Goal: Task Accomplishment & Management: Complete application form

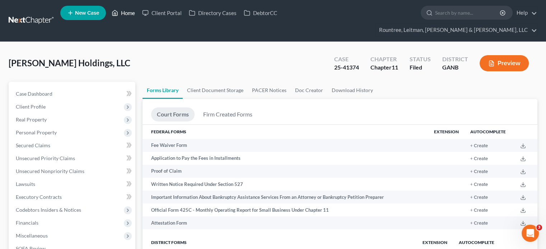
click at [125, 8] on link "Home" at bounding box center [123, 12] width 31 height 13
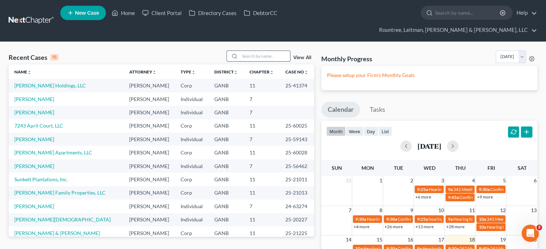
click at [264, 51] on input "search" at bounding box center [265, 56] width 50 height 10
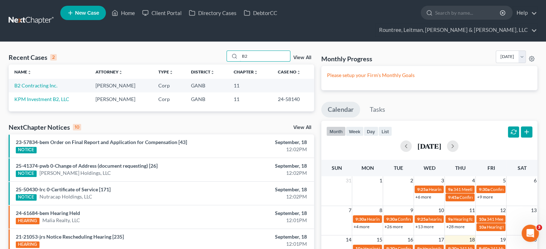
type input "B2"
click at [130, 12] on link "Home" at bounding box center [123, 12] width 31 height 13
click at [129, 15] on link "Home" at bounding box center [123, 12] width 31 height 13
click at [128, 15] on link "Home" at bounding box center [123, 12] width 31 height 13
click at [178, 13] on link "Client Portal" at bounding box center [162, 12] width 47 height 13
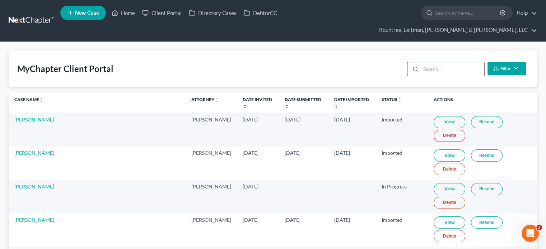
click at [459, 62] on input "search" at bounding box center [453, 69] width 64 height 14
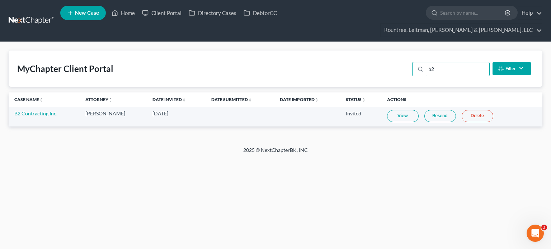
type input "b2"
click at [131, 15] on link "Home" at bounding box center [123, 12] width 31 height 13
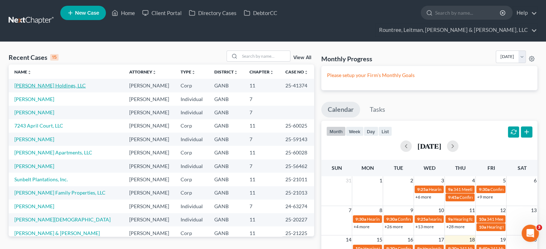
click at [36, 83] on link "[PERSON_NAME] Holdings, LLC" at bounding box center [49, 86] width 71 height 6
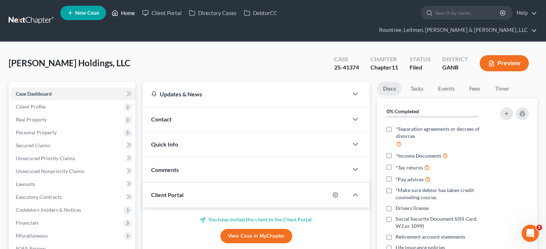
click at [128, 15] on link "Home" at bounding box center [123, 12] width 31 height 13
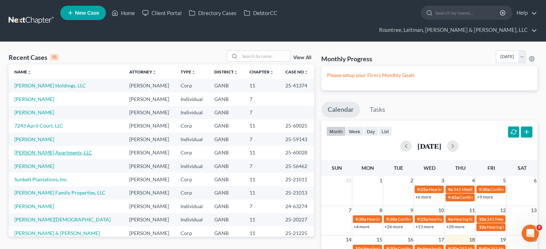
click at [36, 150] on link "[PERSON_NAME] Apartments, LLC" at bounding box center [53, 153] width 78 height 6
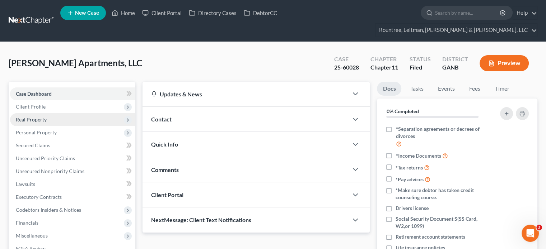
click at [42, 117] on span "Real Property" at bounding box center [31, 120] width 31 height 6
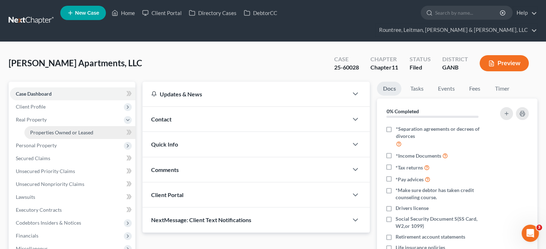
click at [78, 130] on span "Properties Owned or Leased" at bounding box center [61, 133] width 63 height 6
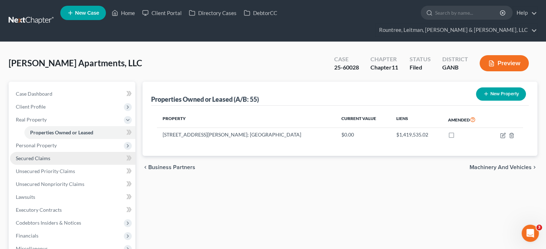
click at [43, 155] on span "Secured Claims" at bounding box center [33, 158] width 34 height 6
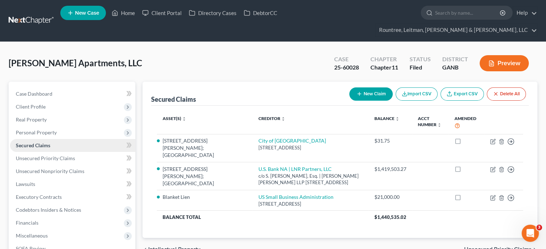
scroll to position [36, 0]
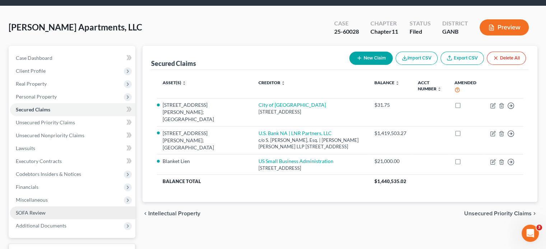
drag, startPoint x: 32, startPoint y: 202, endPoint x: 36, endPoint y: 200, distance: 4.3
click at [32, 210] on span "SOFA Review" at bounding box center [31, 213] width 30 height 6
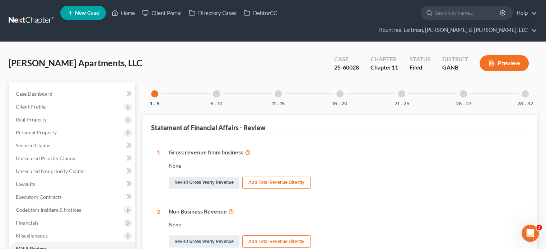
click at [526, 90] on div at bounding box center [525, 93] width 7 height 7
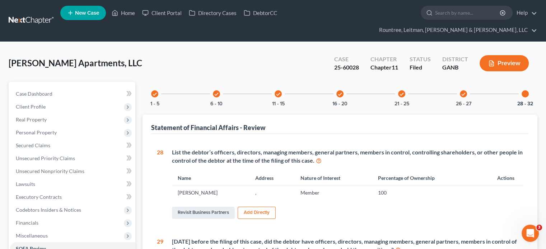
click at [215, 92] on icon "check" at bounding box center [216, 94] width 5 height 5
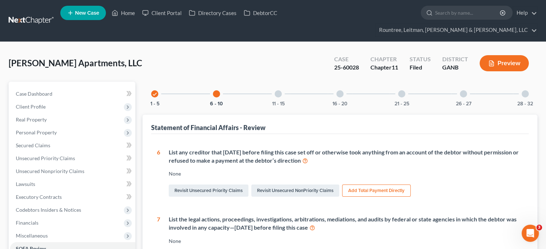
click at [155, 92] on icon "check" at bounding box center [154, 94] width 5 height 5
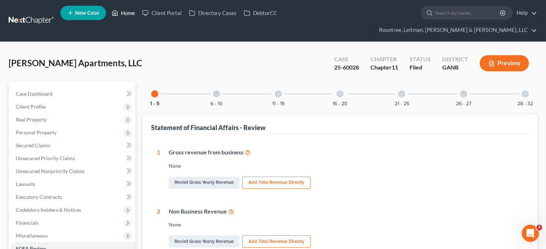
click at [125, 15] on link "Home" at bounding box center [123, 12] width 31 height 13
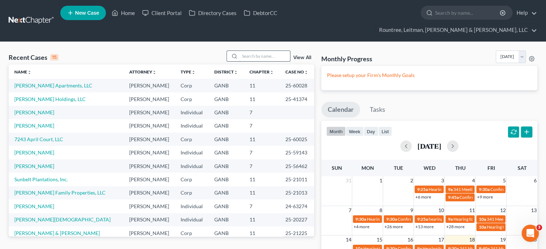
click at [256, 51] on input "search" at bounding box center [265, 56] width 50 height 10
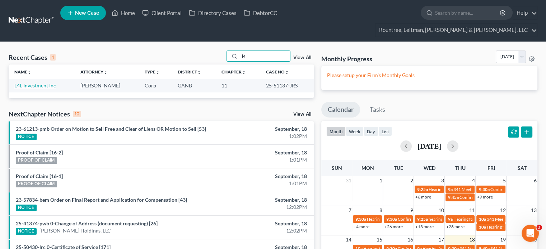
type input "l4l"
click at [25, 83] on link "L4L Investment Inc" at bounding box center [35, 86] width 42 height 6
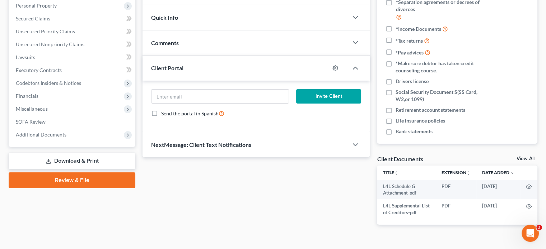
scroll to position [128, 0]
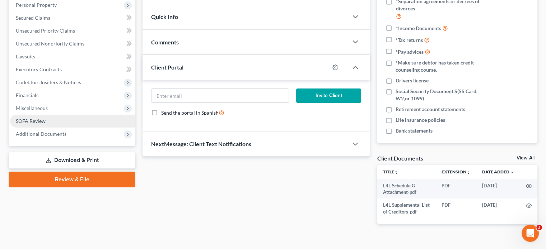
click at [30, 118] on span "SOFA Review" at bounding box center [31, 121] width 30 height 6
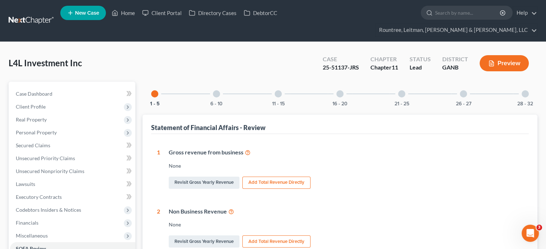
click at [215, 90] on div at bounding box center [216, 93] width 7 height 7
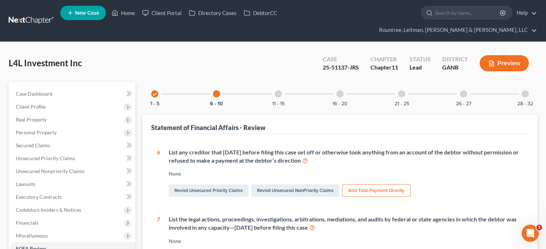
click at [527, 90] on div at bounding box center [525, 93] width 7 height 7
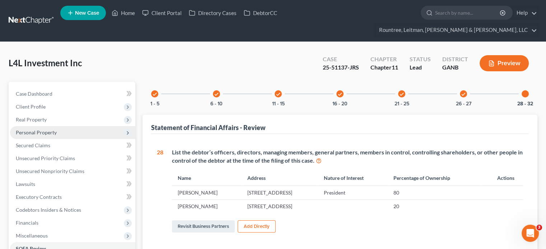
click at [33, 130] on span "Personal Property" at bounding box center [36, 133] width 41 height 6
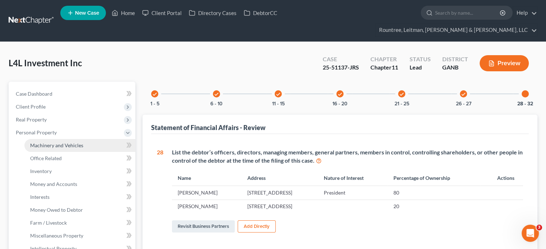
click at [60, 142] on span "Machinery and Vehicles" at bounding box center [56, 145] width 53 height 6
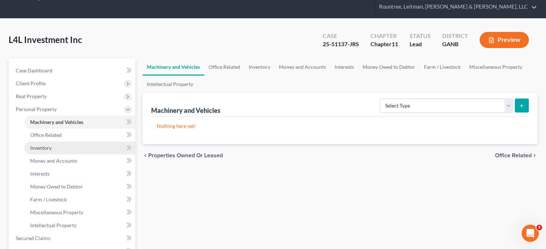
scroll to position [36, 0]
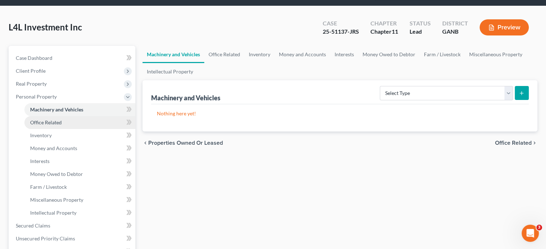
click at [51, 120] on span "Office Related" at bounding box center [46, 123] width 32 height 6
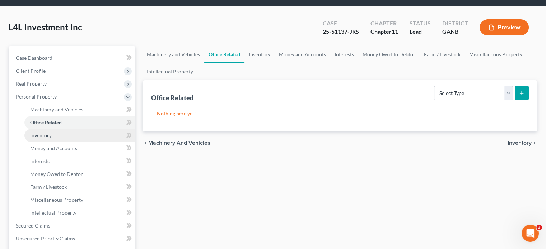
click at [41, 132] on span "Inventory" at bounding box center [41, 135] width 22 height 6
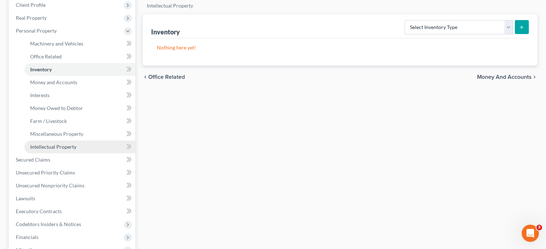
scroll to position [108, 0]
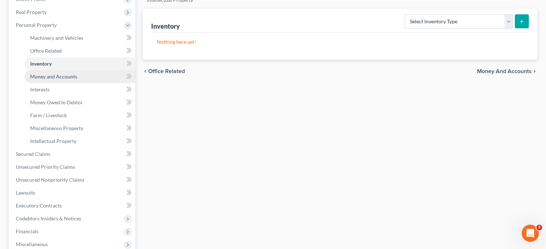
click at [51, 74] on span "Money and Accounts" at bounding box center [53, 77] width 47 height 6
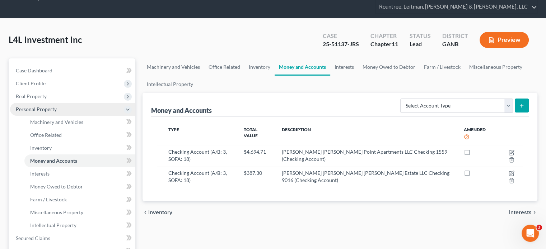
scroll to position [36, 0]
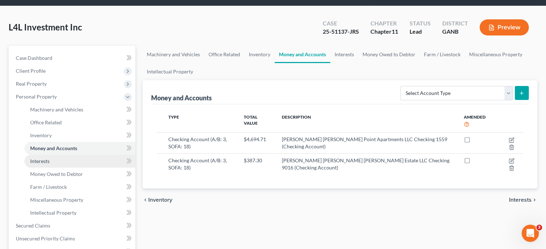
click at [41, 158] on span "Interests" at bounding box center [39, 161] width 19 height 6
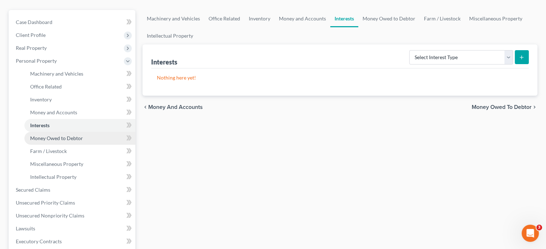
click at [55, 135] on span "Money Owed to Debtor" at bounding box center [56, 138] width 53 height 6
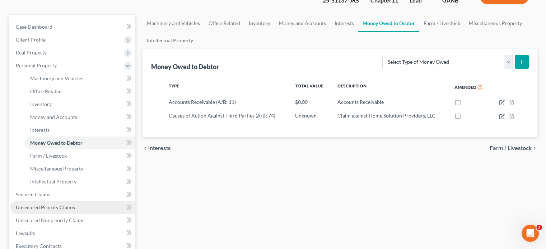
scroll to position [72, 0]
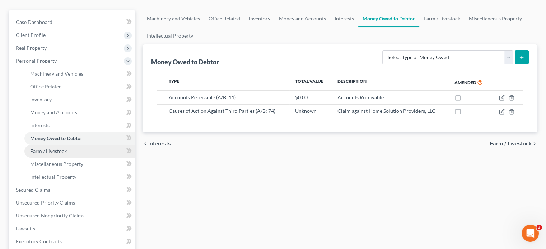
click at [41, 145] on link "Farm / Livestock" at bounding box center [79, 151] width 111 height 13
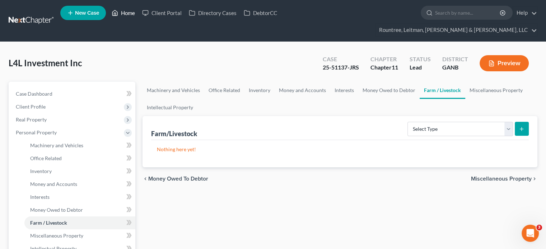
click at [128, 10] on link "Home" at bounding box center [123, 12] width 31 height 13
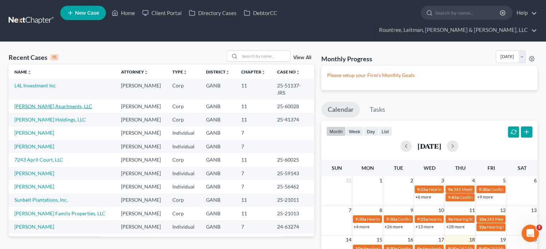
click at [45, 103] on link "[PERSON_NAME] Apartments, LLC" at bounding box center [53, 106] width 78 height 6
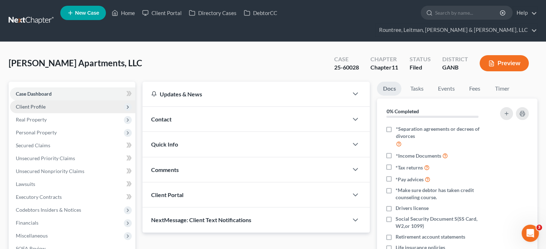
scroll to position [36, 0]
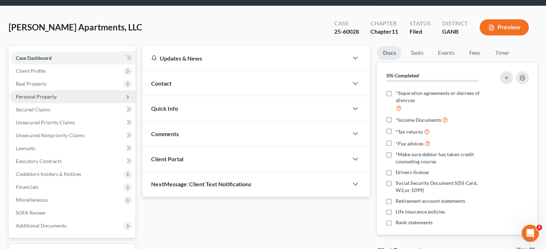
click at [39, 94] on span "Personal Property" at bounding box center [36, 97] width 41 height 6
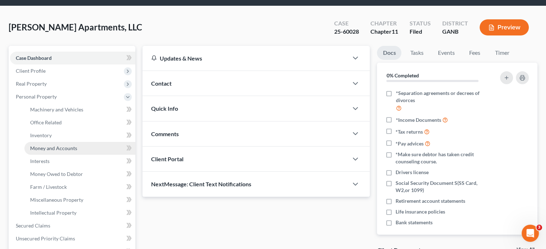
click at [46, 145] on span "Money and Accounts" at bounding box center [53, 148] width 47 height 6
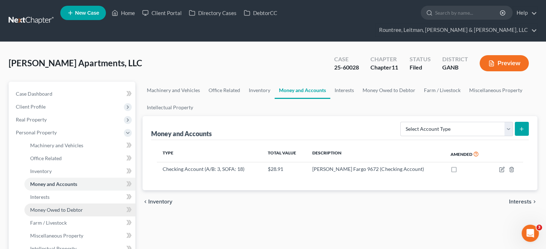
click at [60, 207] on span "Money Owed to Debtor" at bounding box center [56, 210] width 53 height 6
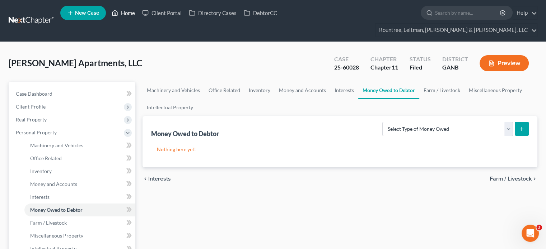
click at [122, 14] on link "Home" at bounding box center [123, 12] width 31 height 13
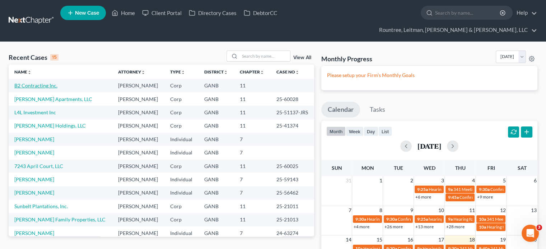
click at [29, 83] on link "B2 Contracting Inc." at bounding box center [35, 86] width 43 height 6
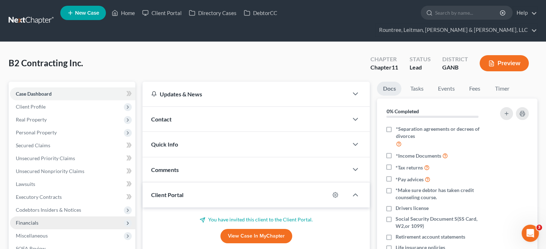
click at [22, 220] on span "Financials" at bounding box center [27, 223] width 23 height 6
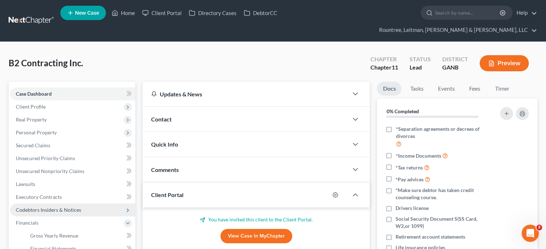
scroll to position [72, 0]
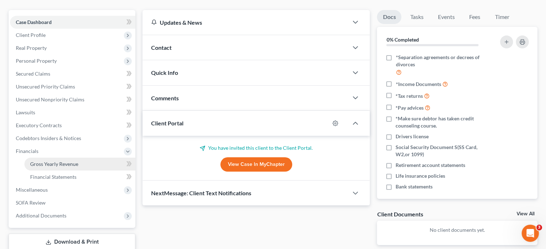
click at [64, 161] on span "Gross Yearly Revenue" at bounding box center [54, 164] width 48 height 6
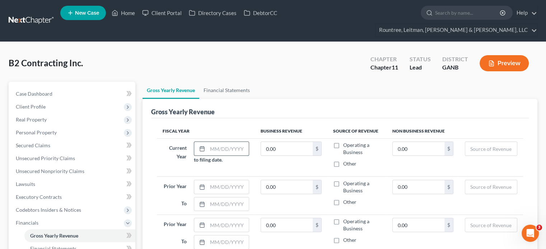
click at [214, 142] on input "text" at bounding box center [227, 149] width 41 height 14
type input "[DATE]"
click at [215, 181] on input "text" at bounding box center [227, 188] width 41 height 14
type input "[DATE]"
click at [229, 198] on input "text" at bounding box center [227, 205] width 41 height 14
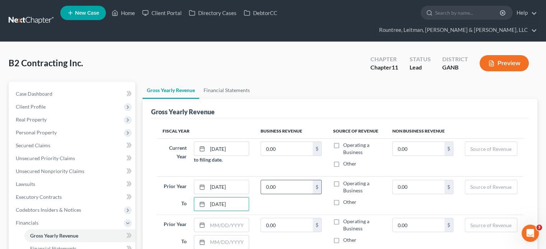
type input "[DATE]"
click at [282, 181] on input "0.00" at bounding box center [287, 188] width 52 height 14
type input "13,007,716"
click at [343, 180] on label "Operating a Business" at bounding box center [361, 187] width 37 height 14
click at [346, 180] on input "Operating a Business" at bounding box center [348, 182] width 5 height 5
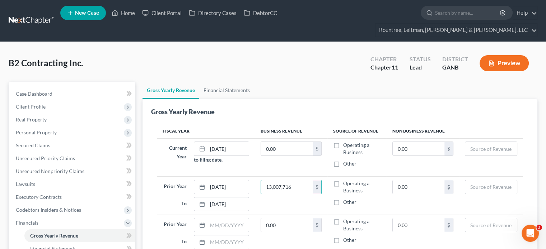
checkbox input "true"
click at [420, 181] on input "0.00" at bounding box center [419, 188] width 52 height 14
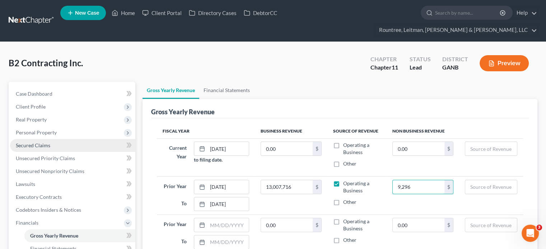
type input "9,296"
